Goal: Find specific page/section: Find specific page/section

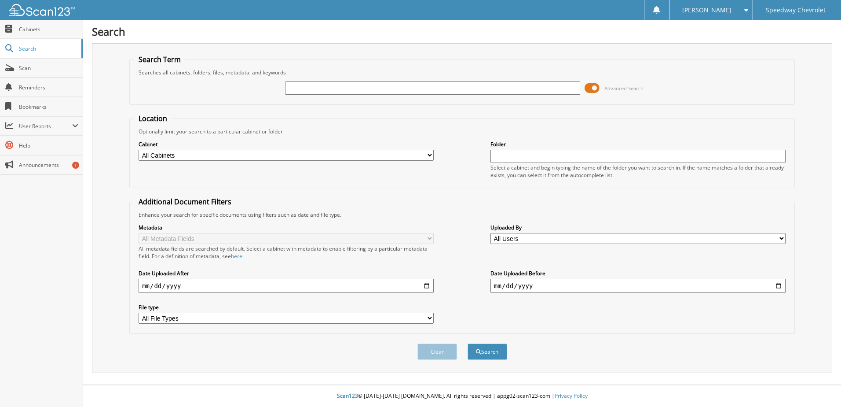
click at [323, 88] on input "text" at bounding box center [432, 87] width 295 height 13
type input "28029"
click at [468, 343] on button "Search" at bounding box center [488, 351] width 40 height 16
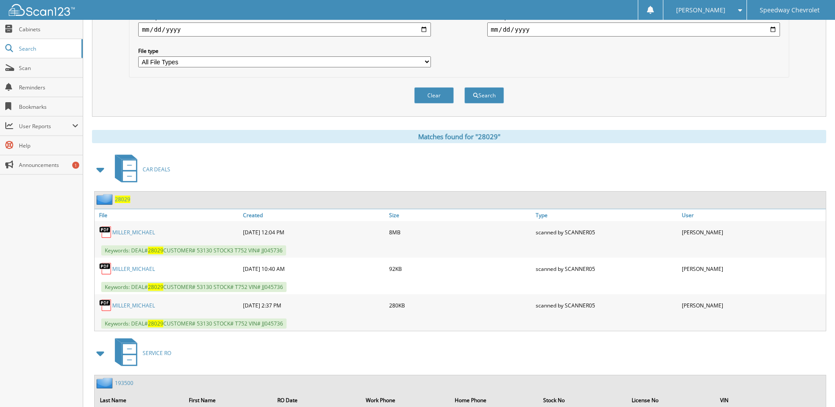
scroll to position [264, 0]
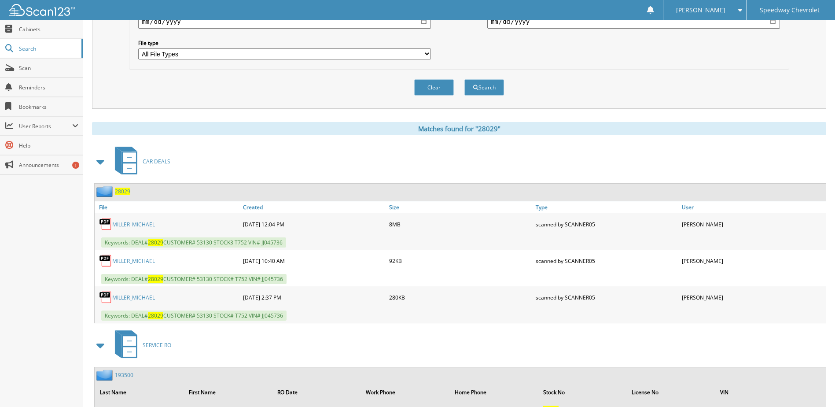
click at [140, 224] on link "MILLER_MICHAEL" at bounding box center [133, 223] width 43 height 7
